Goal: Navigation & Orientation: Find specific page/section

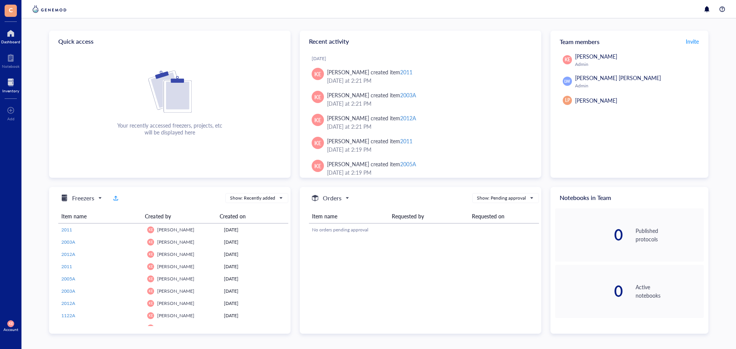
click at [7, 80] on div at bounding box center [10, 82] width 17 height 12
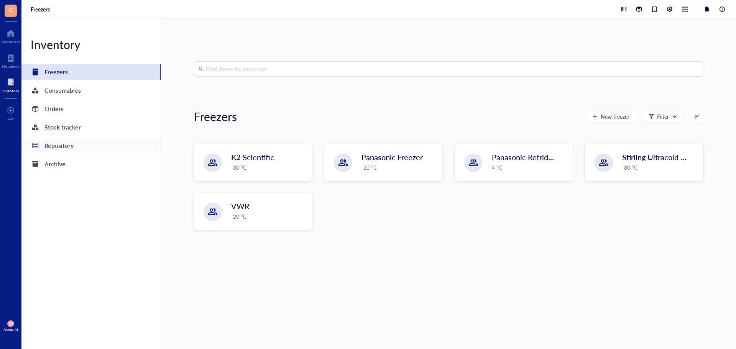
click at [52, 145] on div "Repository" at bounding box center [58, 145] width 29 height 11
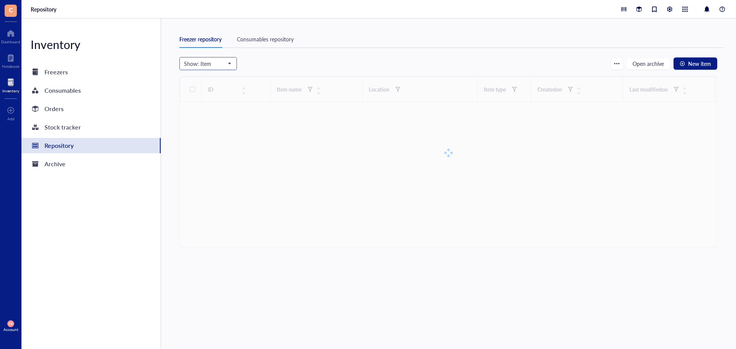
click at [224, 65] on span "Show: Item" at bounding box center [207, 63] width 47 height 7
click at [191, 102] on div "Rack" at bounding box center [208, 102] width 48 height 8
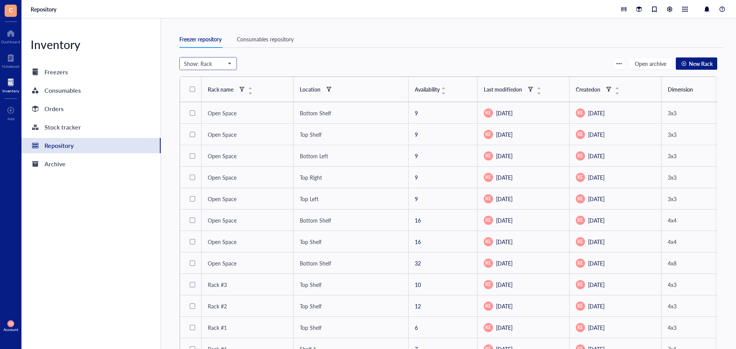
click at [200, 66] on span "Show: Rack" at bounding box center [207, 63] width 47 height 7
click at [199, 125] on div "Box" at bounding box center [208, 126] width 48 height 8
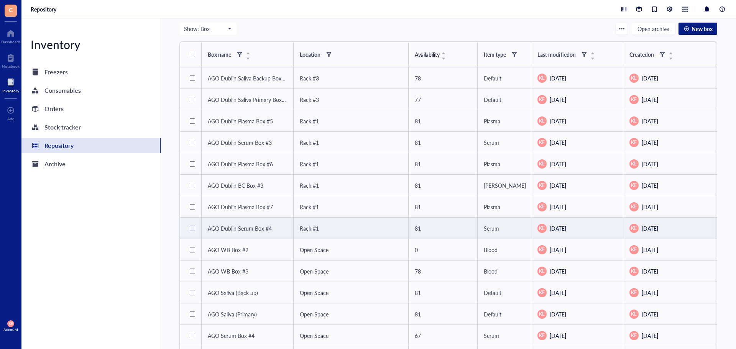
scroll to position [27, 0]
